Goal: Task Accomplishment & Management: Use online tool/utility

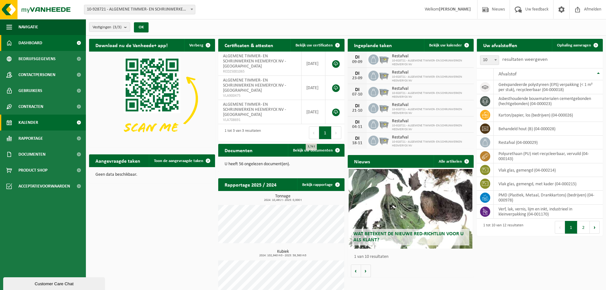
drag, startPoint x: 46, startPoint y: 119, endPoint x: 46, endPoint y: 126, distance: 6.4
click at [46, 119] on link "Kalender" at bounding box center [43, 123] width 86 height 16
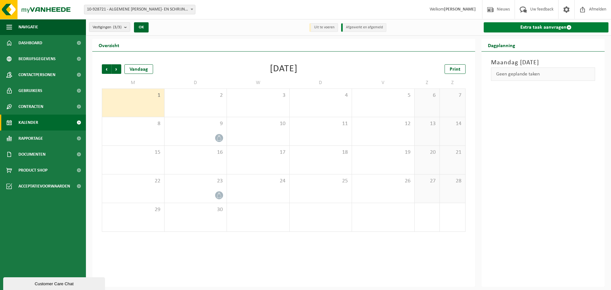
click at [536, 26] on link "Extra taak aanvragen" at bounding box center [546, 27] width 125 height 10
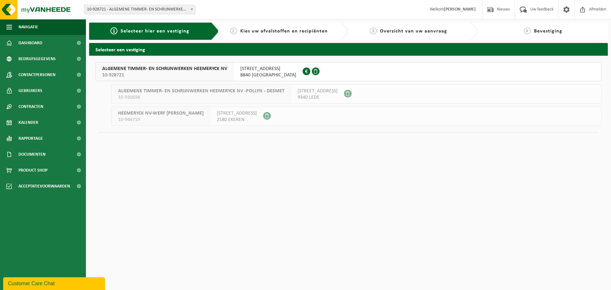
drag, startPoint x: 181, startPoint y: 75, endPoint x: 182, endPoint y: 79, distance: 3.6
click at [181, 75] on span "10-928721" at bounding box center [164, 75] width 125 height 6
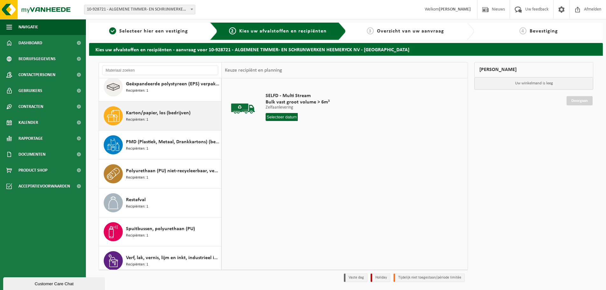
click at [148, 122] on div "Karton/papier, los (bedrijven) Recipiënten: 1" at bounding box center [173, 115] width 94 height 19
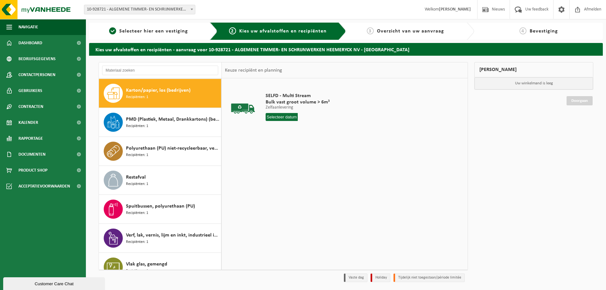
scroll to position [87, 0]
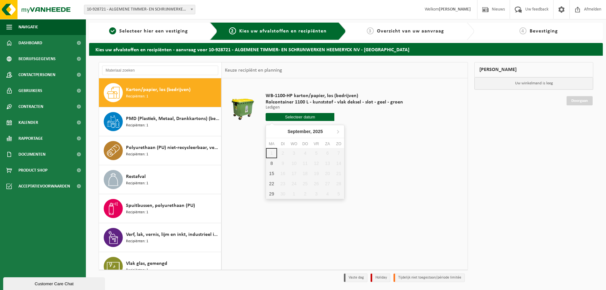
click at [293, 117] on input "text" at bounding box center [300, 117] width 69 height 8
click at [270, 165] on div "8" at bounding box center [271, 163] width 11 height 10
type input "Van 2025-09-08"
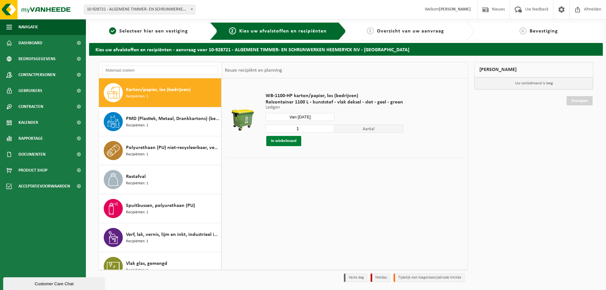
click at [292, 142] on button "In winkelmand" at bounding box center [283, 141] width 35 height 10
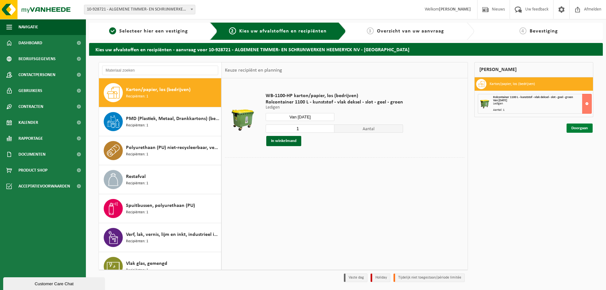
click at [577, 131] on link "Doorgaan" at bounding box center [580, 127] width 26 height 9
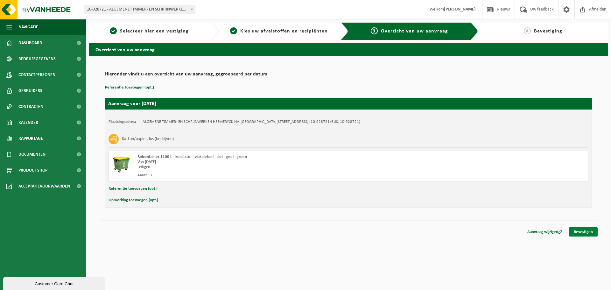
click at [572, 230] on link "Bevestigen" at bounding box center [583, 231] width 29 height 9
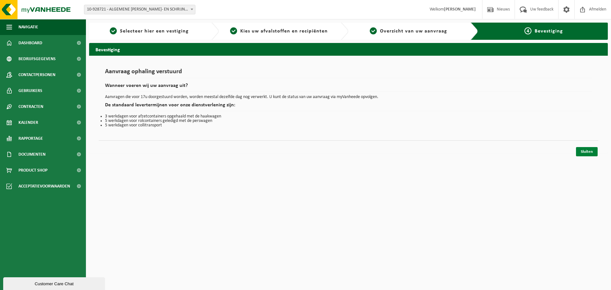
click at [592, 154] on link "Sluiten" at bounding box center [587, 151] width 22 height 9
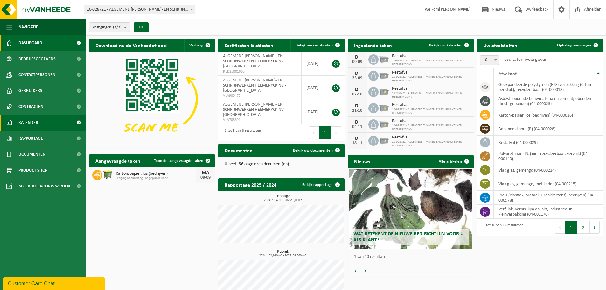
click at [53, 125] on link "Kalender" at bounding box center [43, 123] width 86 height 16
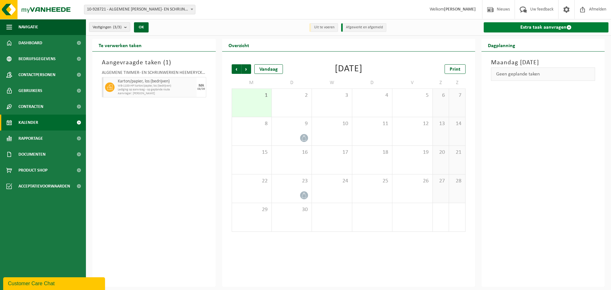
click at [545, 27] on link "Extra taak aanvragen" at bounding box center [546, 27] width 125 height 10
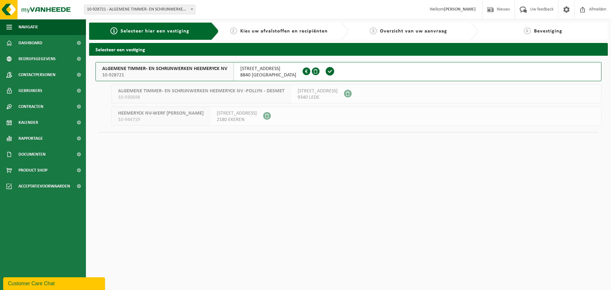
click at [179, 70] on span "ALGEMENE TIMMER- EN SCHRIJNWERKEN HEEMERYCK NV" at bounding box center [164, 69] width 125 height 6
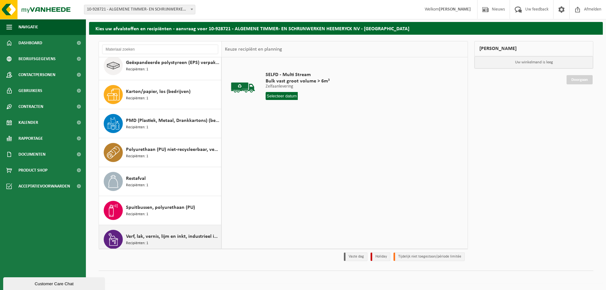
scroll to position [63, 0]
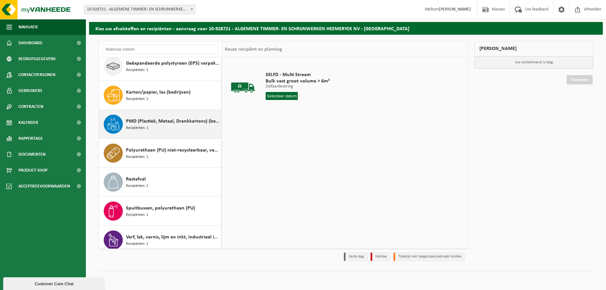
click at [156, 122] on span "PMD (Plastiek, Metaal, Drankkartons) (bedrijven)" at bounding box center [173, 121] width 94 height 8
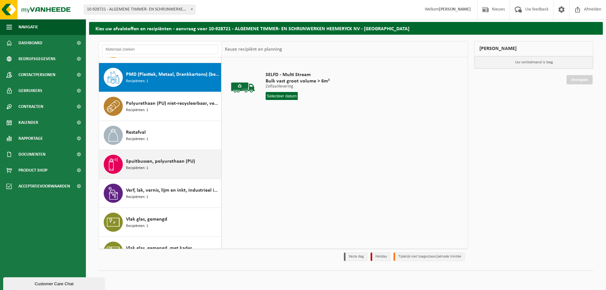
scroll to position [116, 0]
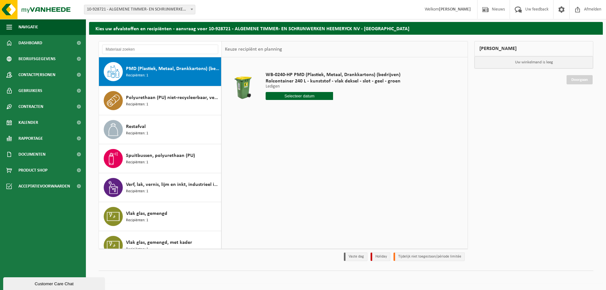
click at [290, 97] on input "text" at bounding box center [299, 96] width 67 height 8
click at [271, 154] on div "15" at bounding box center [271, 152] width 11 height 10
type input "Van 2025-09-15"
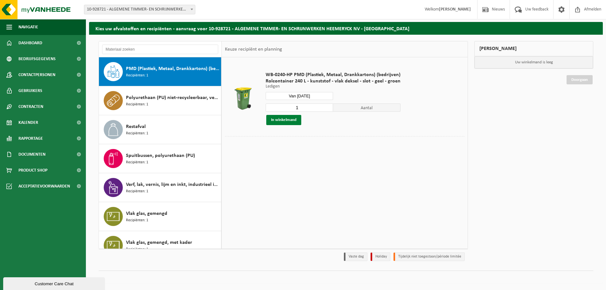
click at [287, 117] on button "In winkelmand" at bounding box center [283, 120] width 35 height 10
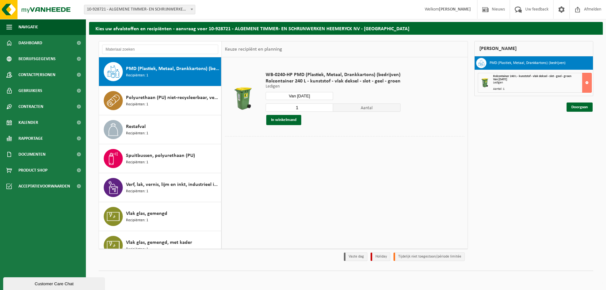
scroll to position [7, 0]
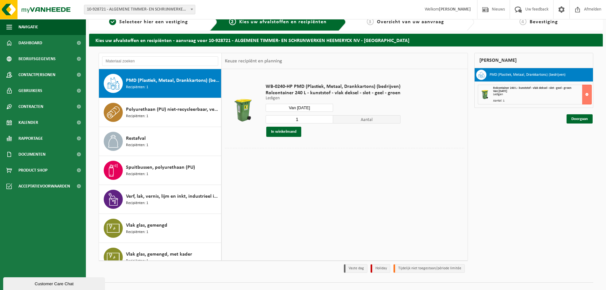
click at [579, 108] on div "Doorgaan" at bounding box center [533, 111] width 119 height 6
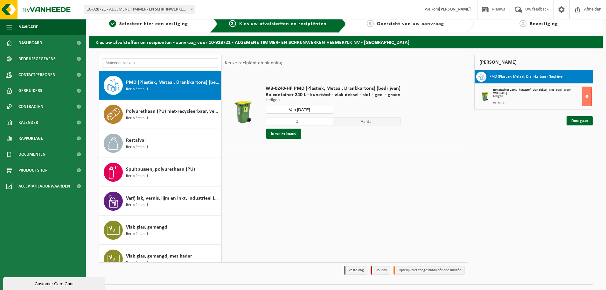
scroll to position [0, 0]
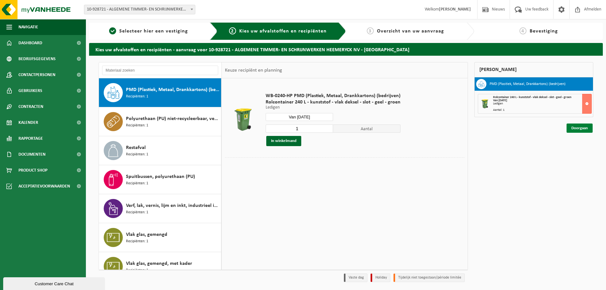
click at [574, 129] on link "Doorgaan" at bounding box center [580, 127] width 26 height 9
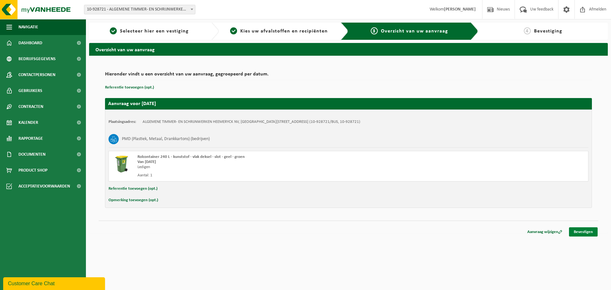
click at [579, 230] on link "Bevestigen" at bounding box center [583, 231] width 29 height 9
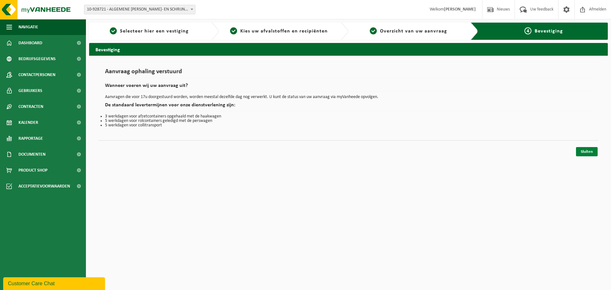
click at [584, 155] on link "Sluiten" at bounding box center [587, 151] width 22 height 9
